Goal: Check status: Check status

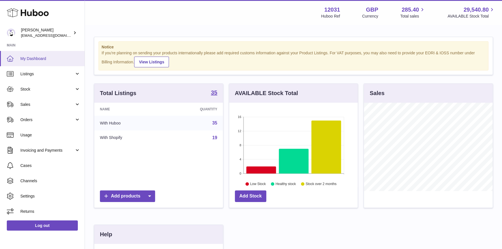
scroll to position [88, 129]
click at [28, 56] on span "My Dashboard" at bounding box center [50, 58] width 60 height 5
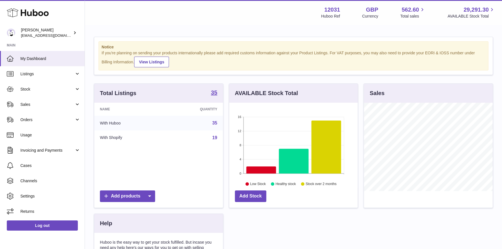
scroll to position [88, 129]
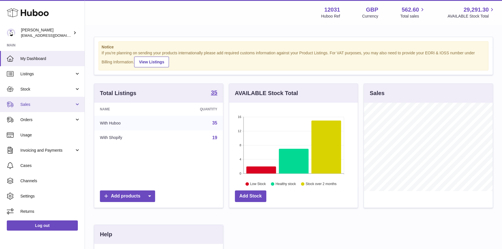
click at [19, 105] on link "Sales" at bounding box center [42, 104] width 85 height 15
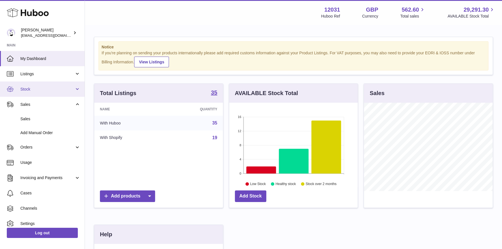
click at [33, 93] on link "Stock" at bounding box center [42, 89] width 85 height 15
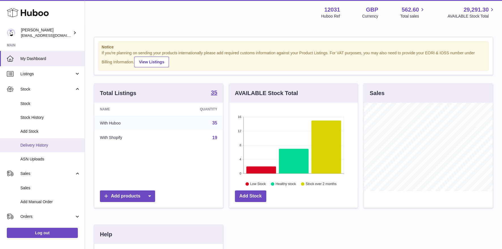
click at [36, 143] on span "Delivery History" at bounding box center [50, 145] width 60 height 5
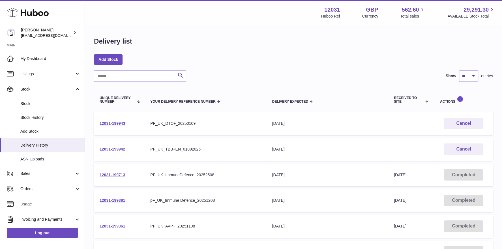
click at [107, 150] on link "12031-199942" at bounding box center [112, 149] width 25 height 5
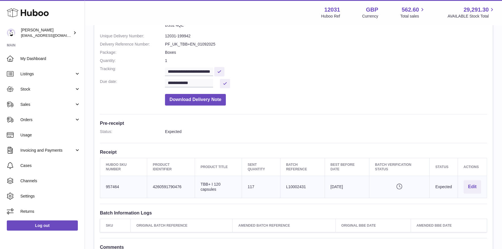
scroll to position [149, 0]
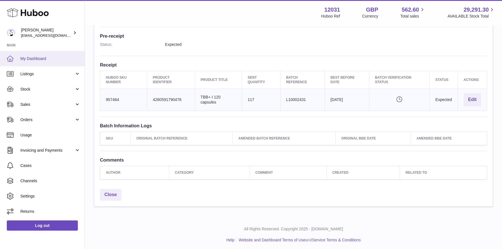
click at [67, 56] on span "My Dashboard" at bounding box center [50, 58] width 60 height 5
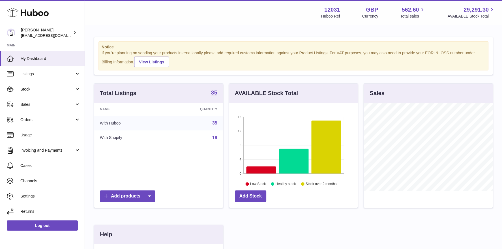
scroll to position [88, 129]
click at [46, 60] on span "My Dashboard" at bounding box center [50, 58] width 60 height 5
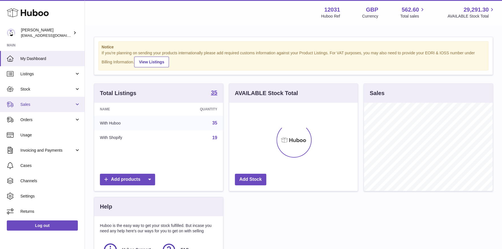
scroll to position [88, 129]
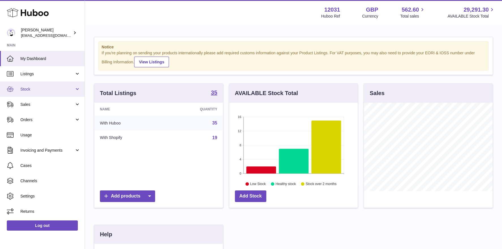
click at [58, 94] on link "Stock" at bounding box center [42, 89] width 85 height 15
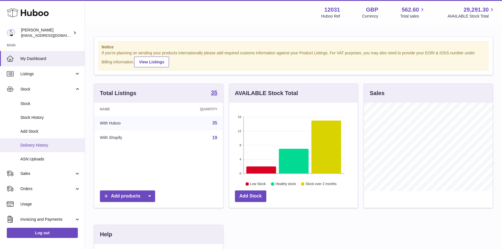
click at [51, 141] on link "Delivery History" at bounding box center [42, 145] width 85 height 14
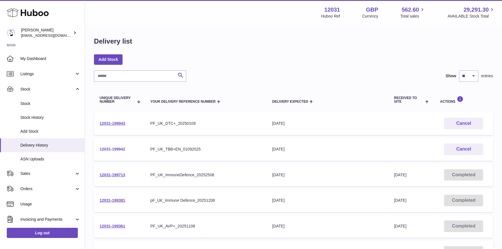
click at [120, 149] on link "12031-199942" at bounding box center [112, 149] width 25 height 5
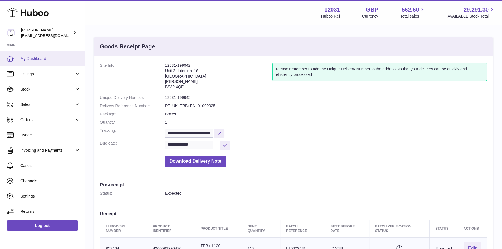
click at [61, 62] on link "My Dashboard" at bounding box center [42, 58] width 85 height 15
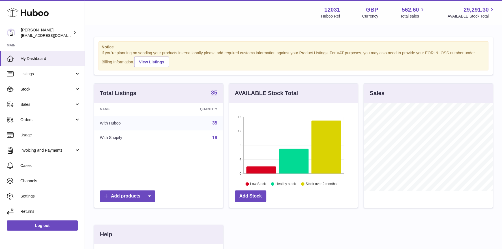
scroll to position [88, 129]
click at [41, 88] on span "Stock" at bounding box center [47, 89] width 54 height 5
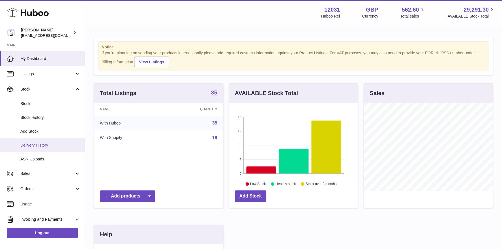
click at [34, 148] on link "Delivery History" at bounding box center [42, 145] width 85 height 14
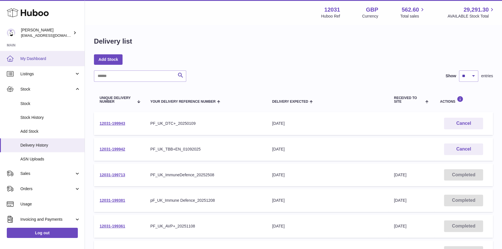
click at [51, 60] on span "My Dashboard" at bounding box center [50, 58] width 60 height 5
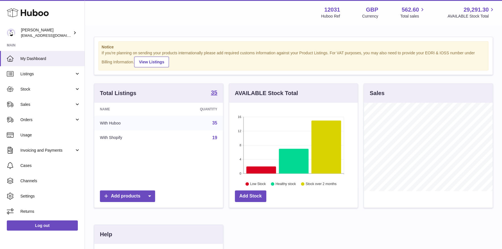
scroll to position [88, 129]
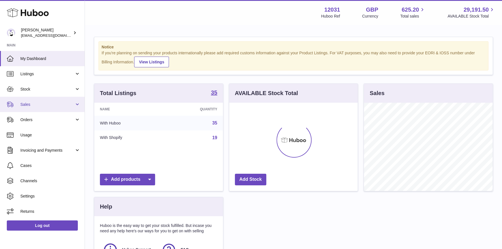
scroll to position [88, 129]
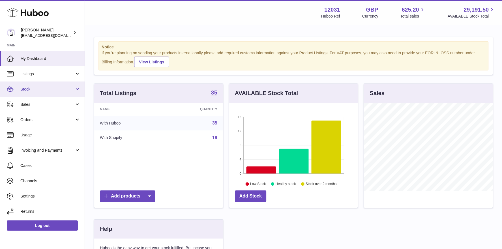
click at [28, 94] on link "Stock" at bounding box center [42, 89] width 85 height 15
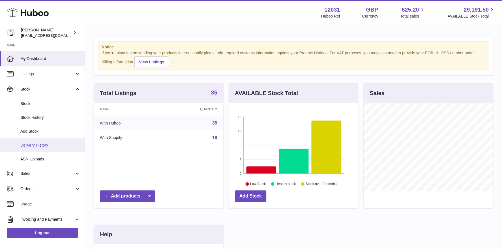
click at [45, 151] on link "Delivery History" at bounding box center [42, 145] width 85 height 14
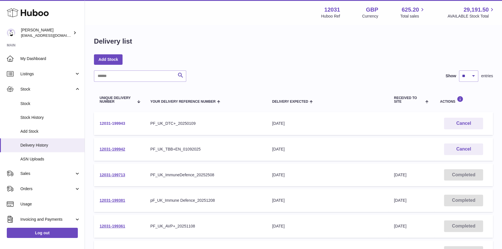
click at [119, 124] on link "12031-199943" at bounding box center [112, 123] width 25 height 5
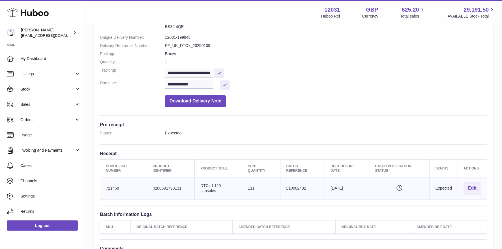
scroll to position [108, 0]
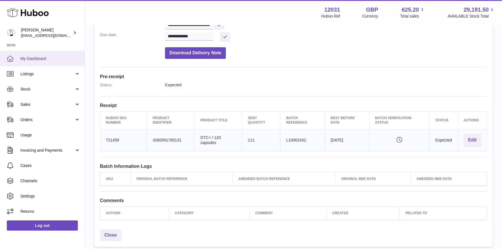
click at [53, 61] on span "My Dashboard" at bounding box center [50, 58] width 60 height 5
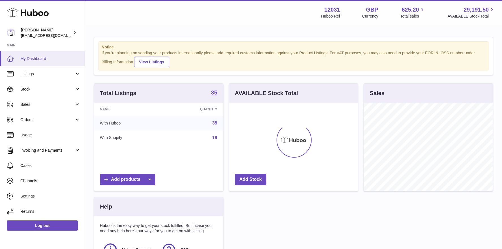
scroll to position [88, 129]
